Goal: Navigation & Orientation: Find specific page/section

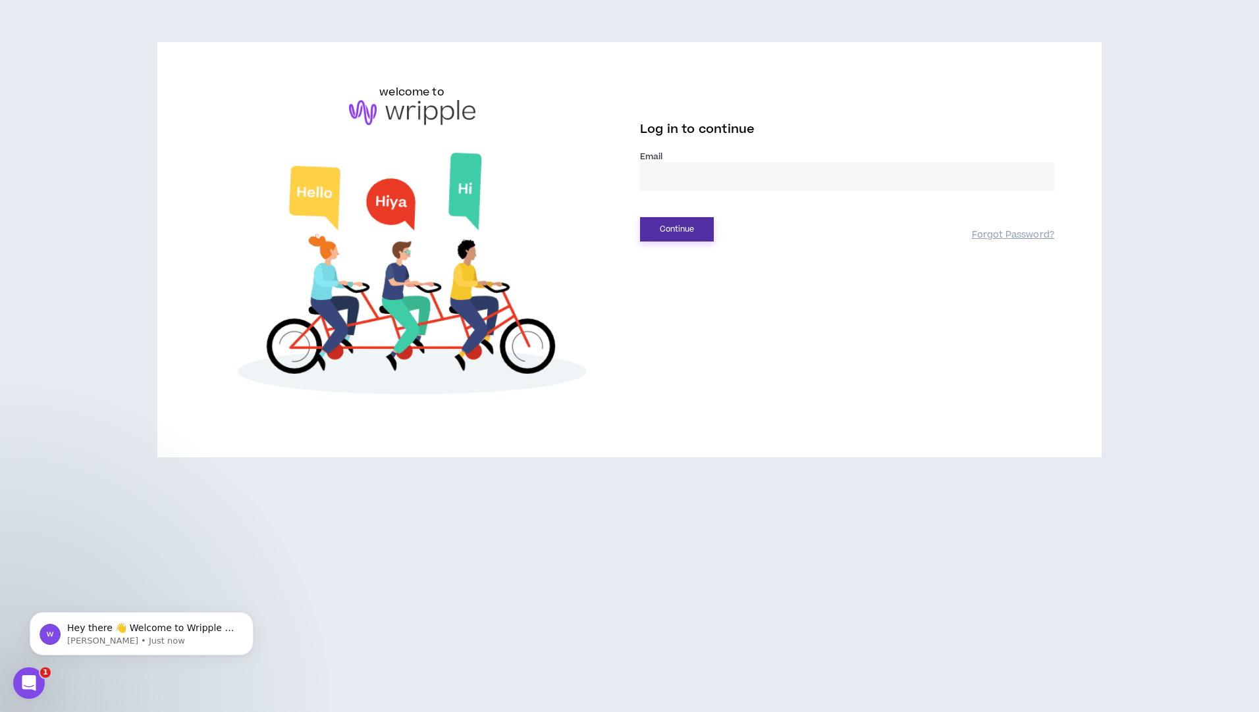
click at [668, 230] on button "Continue" at bounding box center [677, 229] width 74 height 24
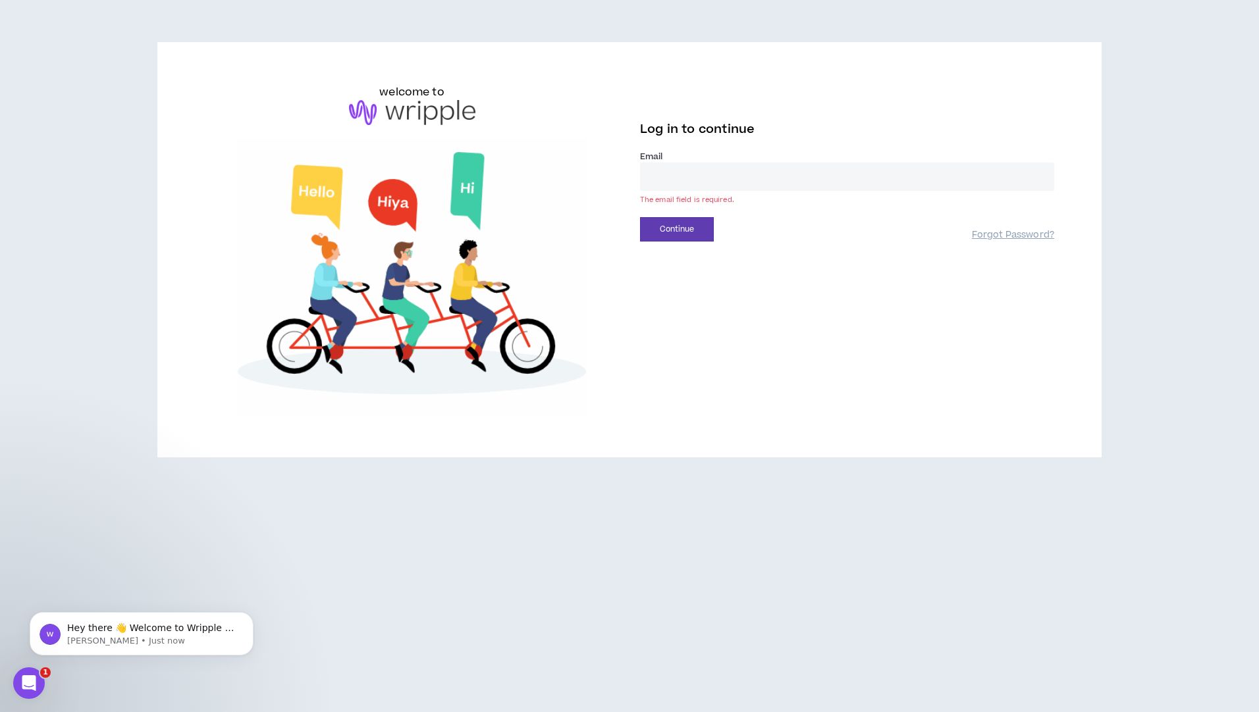
click at [672, 170] on input "email" at bounding box center [847, 177] width 414 height 28
type input "**********"
click at [659, 233] on button "Continue" at bounding box center [677, 229] width 74 height 24
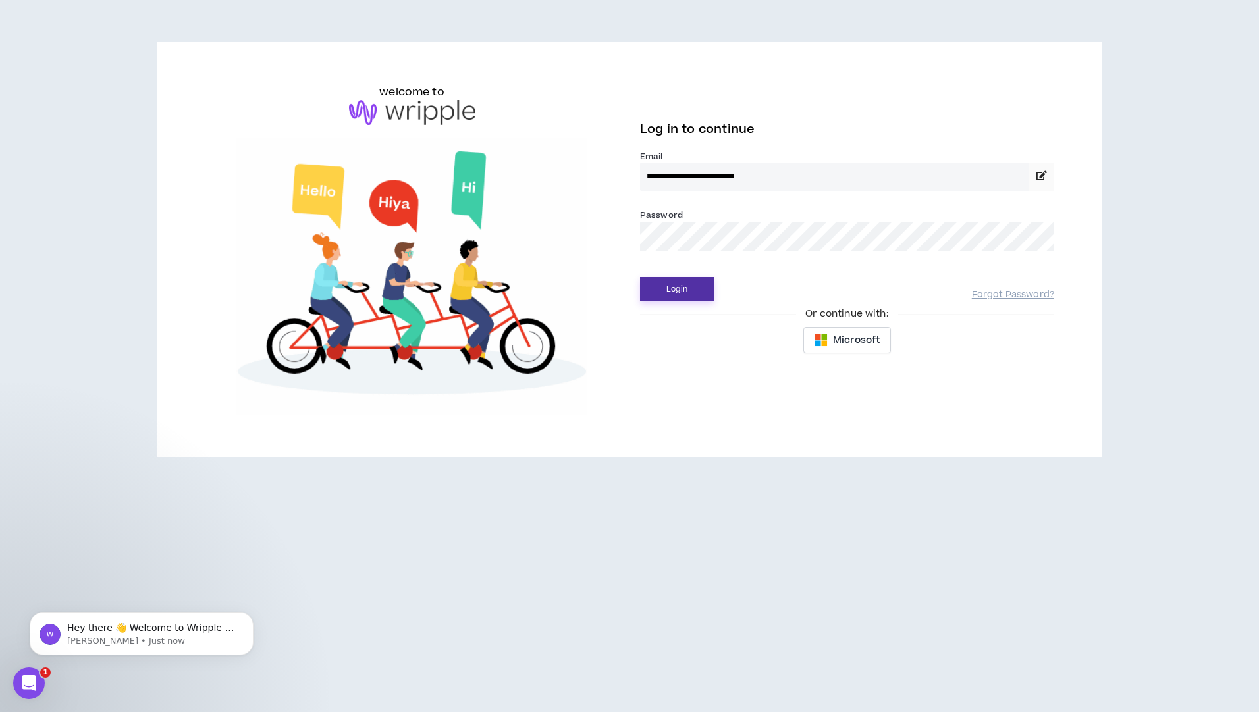
click at [691, 288] on button "Login" at bounding box center [677, 289] width 74 height 24
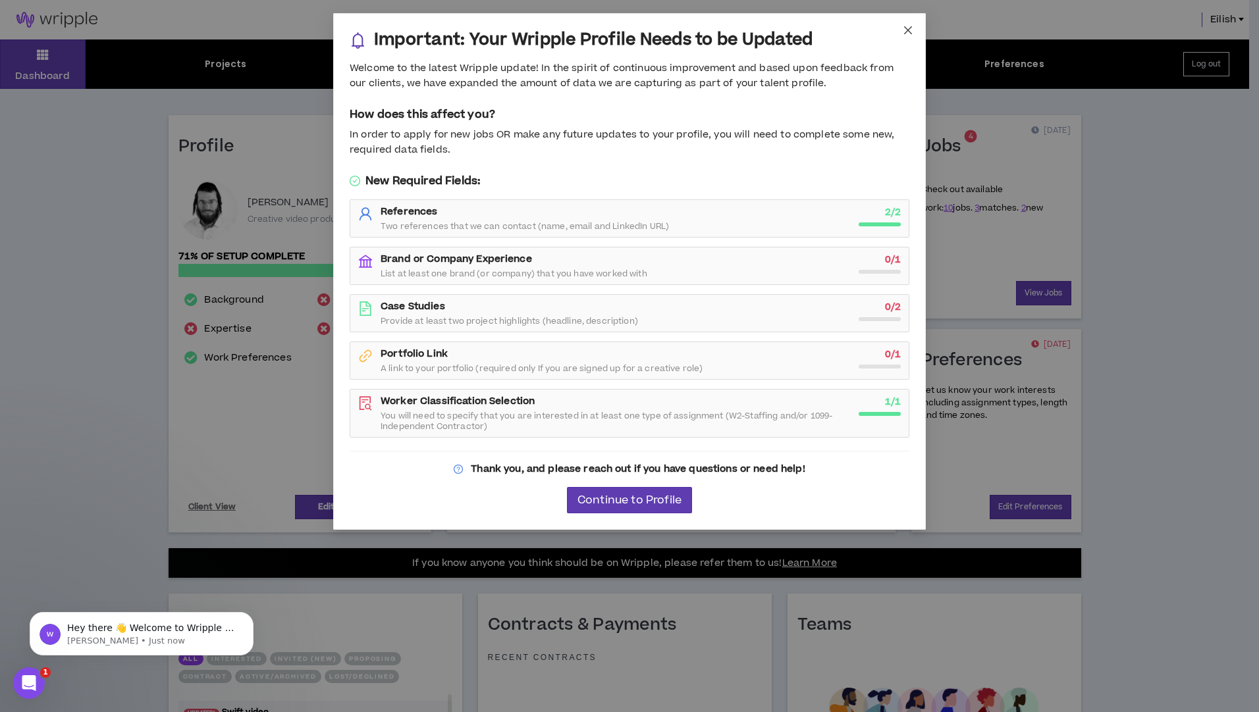
click at [909, 32] on icon "close" at bounding box center [908, 30] width 8 height 8
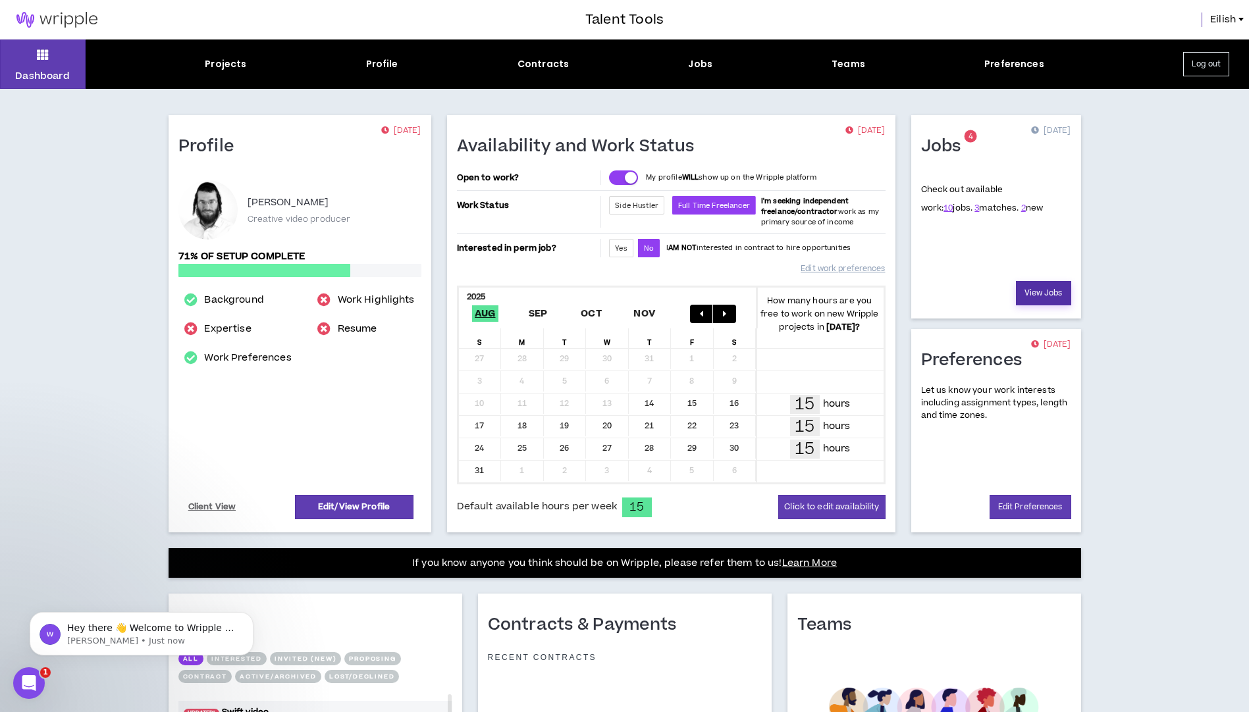
click at [1050, 292] on link "View Jobs" at bounding box center [1043, 293] width 55 height 24
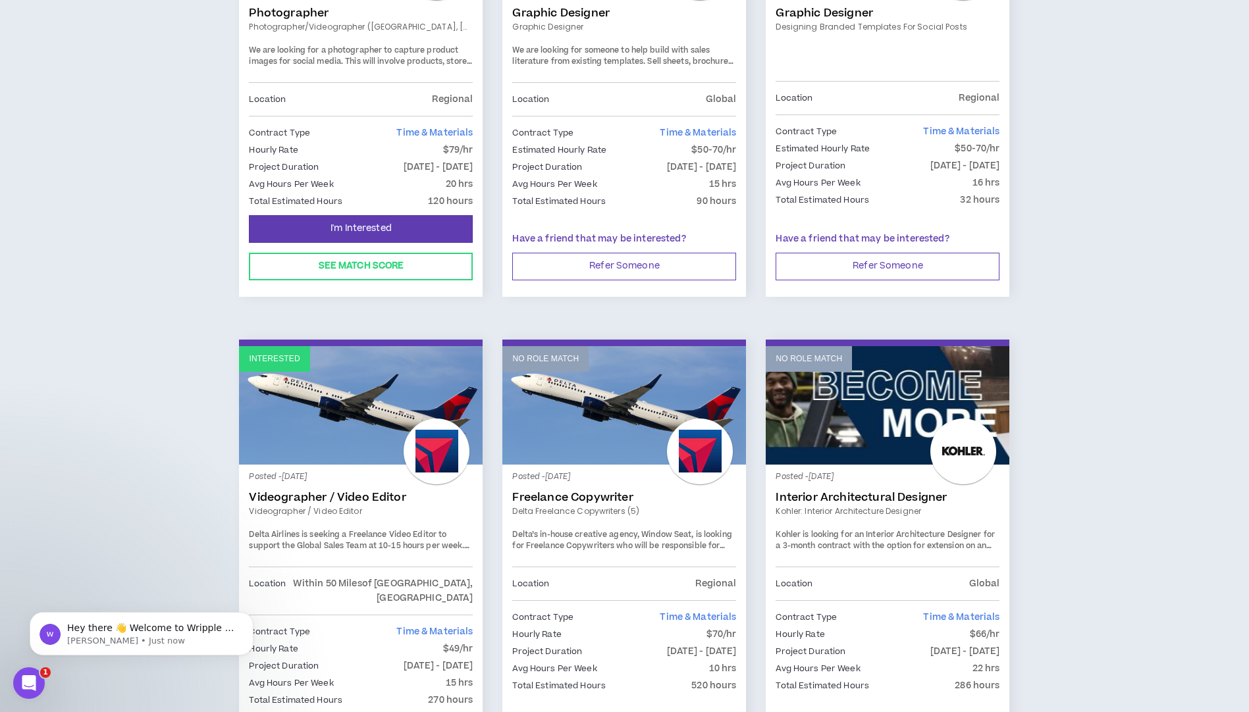
scroll to position [856, 0]
